Goal: Information Seeking & Learning: Learn about a topic

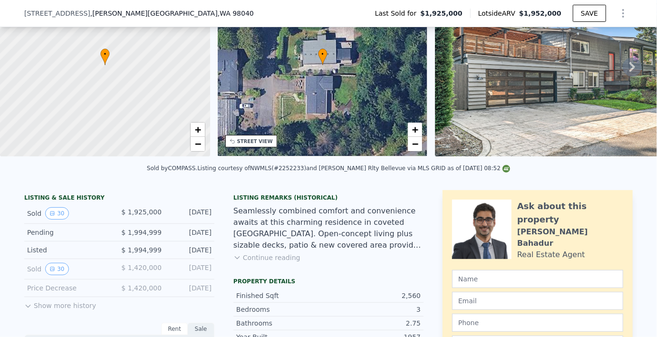
scroll to position [80, 0]
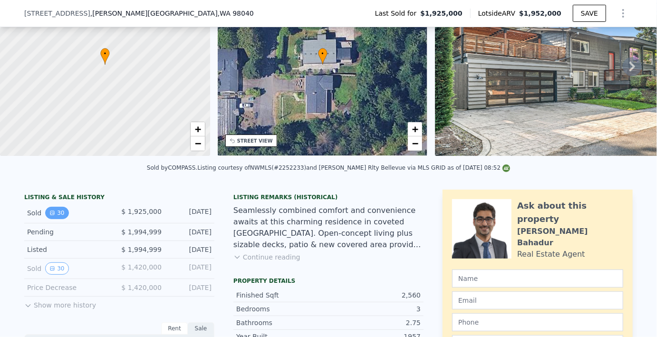
click at [63, 214] on button "30" at bounding box center [56, 213] width 23 height 12
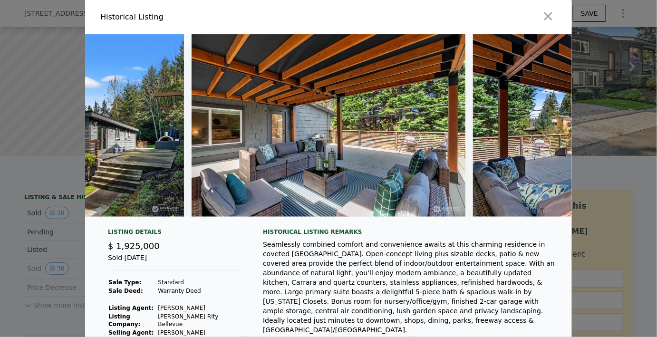
scroll to position [0, 6928]
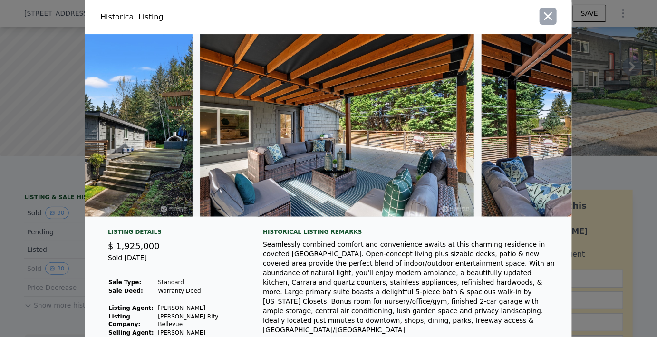
click at [552, 18] on icon "button" at bounding box center [548, 16] width 13 height 13
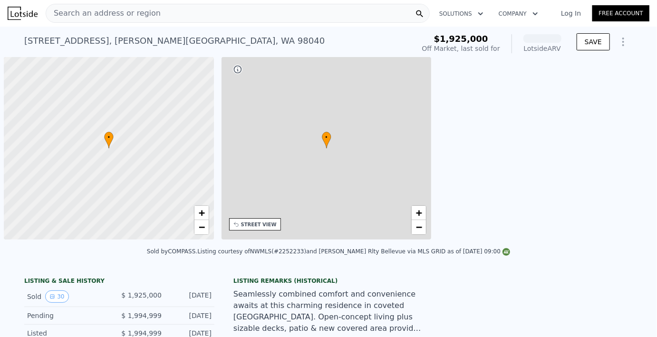
scroll to position [0, 4]
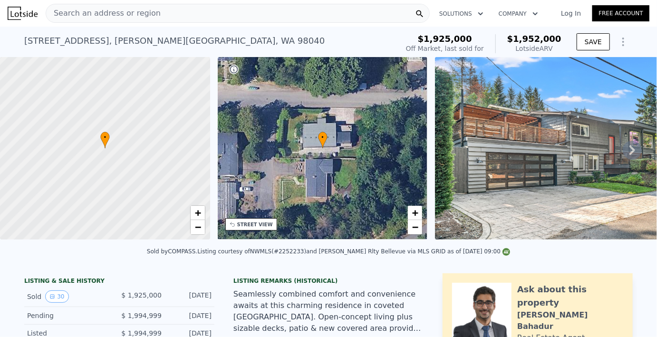
click at [124, 12] on span "Search an address or region" at bounding box center [103, 13] width 115 height 11
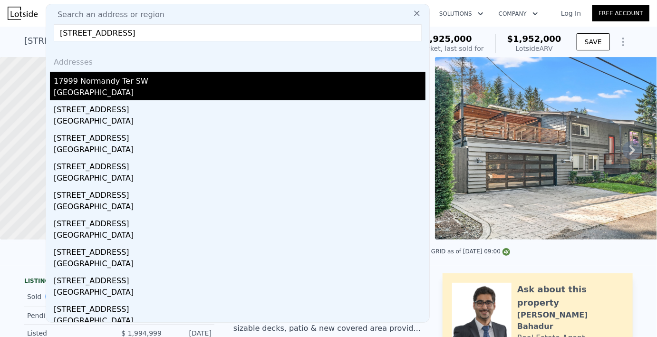
type input "[STREET_ADDRESS]"
click at [103, 93] on div "[GEOGRAPHIC_DATA]" at bounding box center [240, 93] width 372 height 13
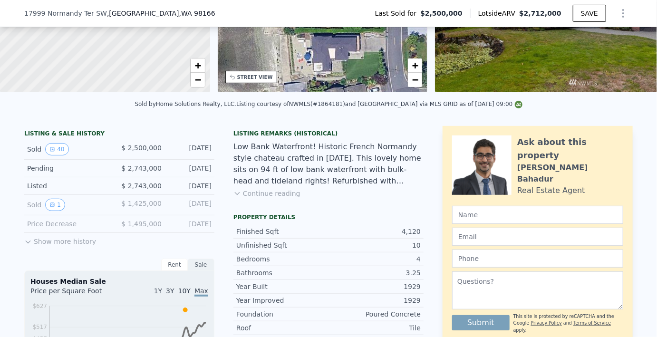
scroll to position [145, 0]
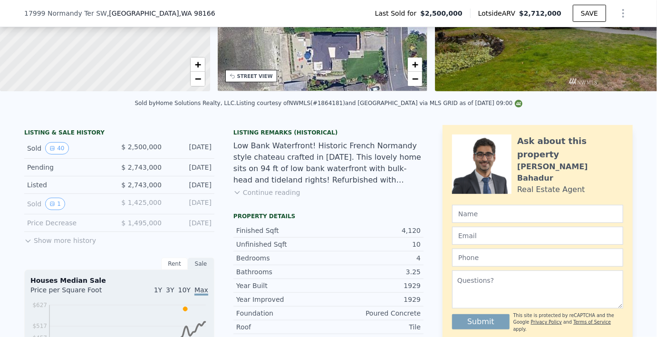
click at [57, 241] on button "Show more history" at bounding box center [60, 238] width 72 height 13
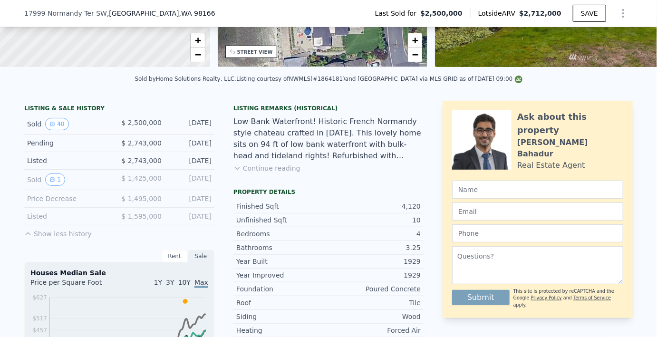
scroll to position [170, 0]
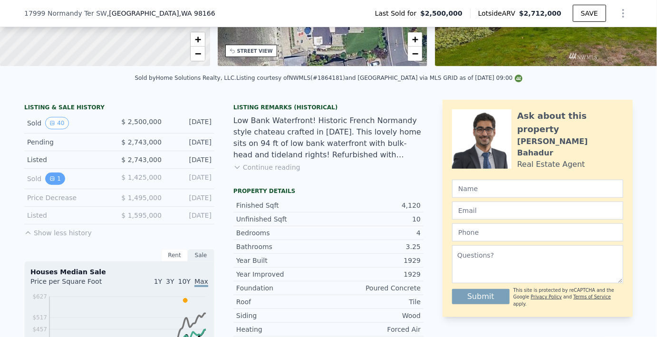
click at [55, 179] on icon "View historical data" at bounding box center [52, 179] width 6 height 6
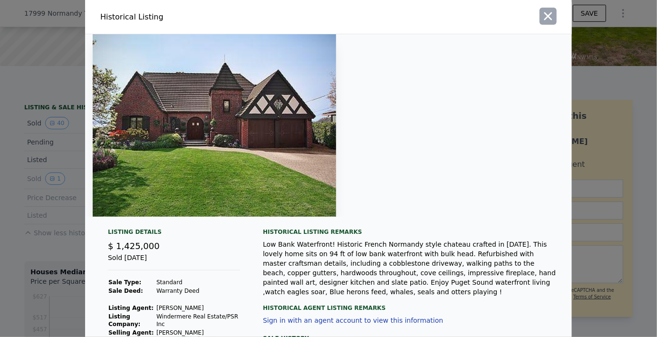
click at [548, 19] on icon "button" at bounding box center [548, 16] width 13 height 13
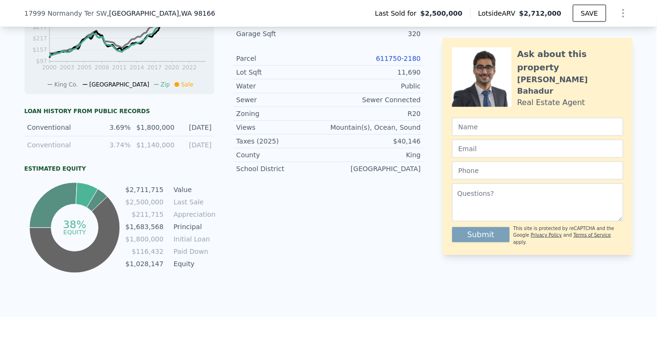
scroll to position [526, 0]
